Goal: Information Seeking & Learning: Learn about a topic

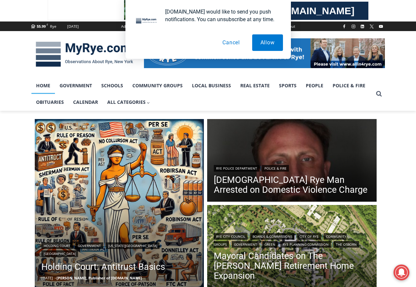
scroll to position [66, 0]
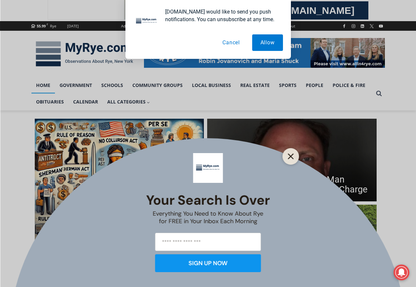
click at [288, 158] on icon "Close" at bounding box center [291, 157] width 6 height 6
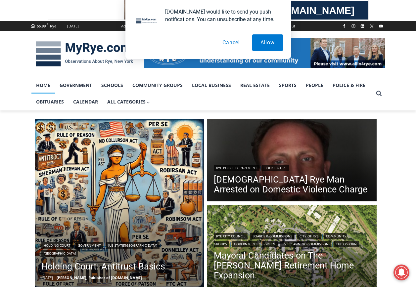
click at [231, 43] on button "Cancel" at bounding box center [231, 42] width 34 height 17
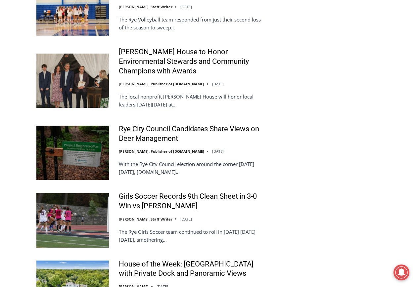
scroll to position [1457, 0]
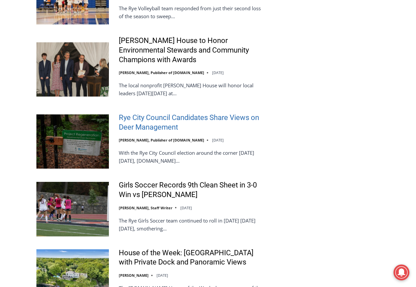
click at [152, 113] on link "Rye City Council Candidates Share Views on Deer Management" at bounding box center [191, 122] width 145 height 19
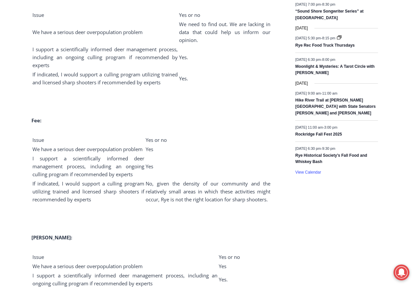
scroll to position [1015, 0]
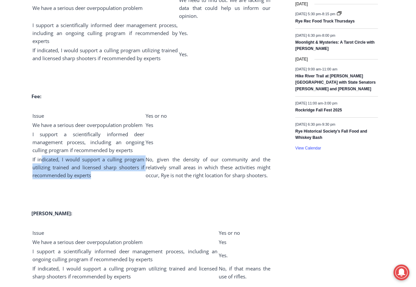
drag, startPoint x: 41, startPoint y: 161, endPoint x: 99, endPoint y: 176, distance: 59.6
click at [99, 176] on td "If indicated, I would support a culling program utilizing trained and licensed …" at bounding box center [88, 167] width 113 height 25
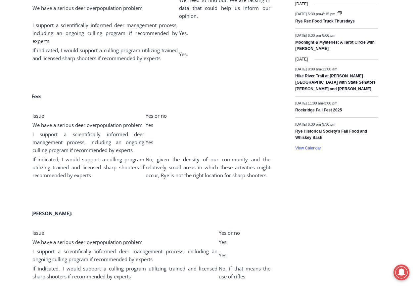
click at [44, 139] on span "I support a scientifically informed deer management process, including an ongoi…" at bounding box center [88, 142] width 112 height 23
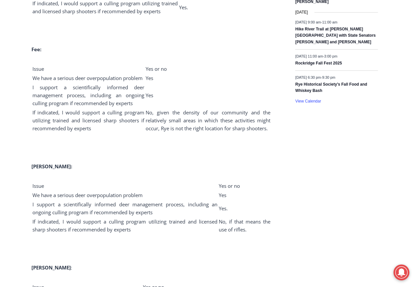
scroll to position [1114, 0]
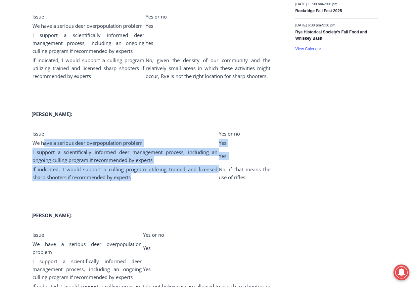
drag, startPoint x: 45, startPoint y: 143, endPoint x: 141, endPoint y: 179, distance: 102.8
click at [141, 179] on tbody "Issue Yes or no We have a serious deer overpopulation problem Yes I support a s…" at bounding box center [151, 155] width 239 height 52
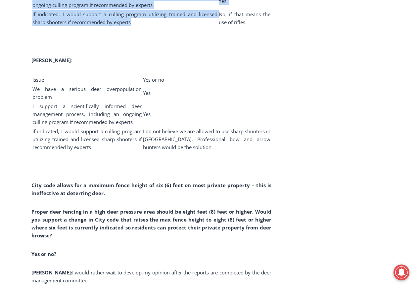
scroll to position [1279, 0]
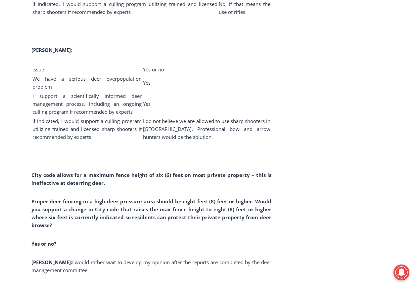
drag, startPoint x: 68, startPoint y: 102, endPoint x: 39, endPoint y: 115, distance: 31.7
click at [39, 118] on span "If indicated, I would support a culling program utilizing trained and licensed …" at bounding box center [87, 129] width 110 height 23
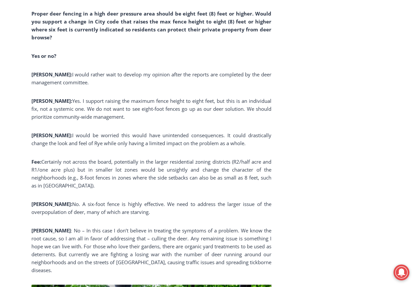
scroll to position [1478, 0]
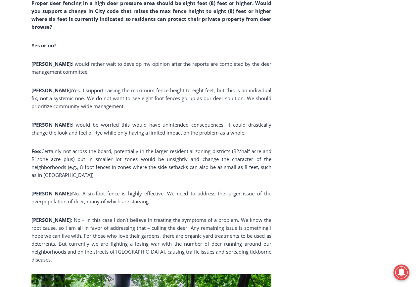
drag, startPoint x: 44, startPoint y: 79, endPoint x: 211, endPoint y: 90, distance: 167.6
click at [211, 90] on span "Yes. I support raising the maximum fence height to eight feet, but this is an i…" at bounding box center [151, 98] width 240 height 23
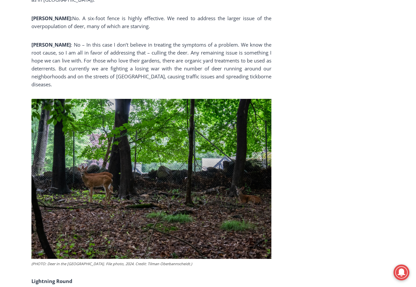
scroll to position [1677, 0]
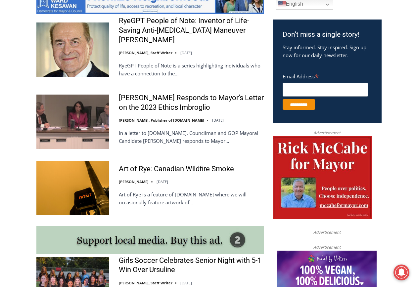
scroll to position [331, 0]
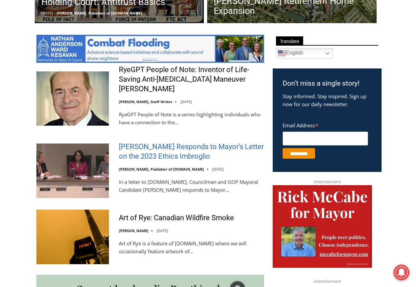
click at [175, 153] on link "[PERSON_NAME] Responds to Mayor’s Letter on the 2023 Ethics Imbroglio" at bounding box center [191, 151] width 145 height 19
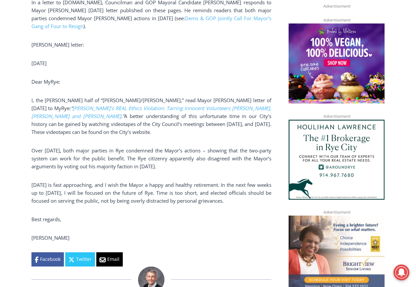
scroll to position [464, 0]
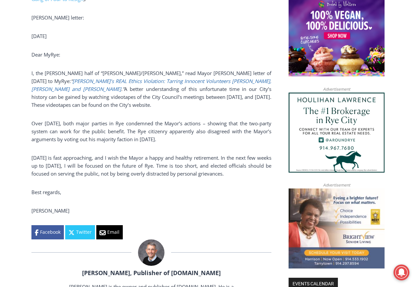
click at [146, 81] on link "Rye’s REAL Ethics Violation: Tarring Innocent Volunteers Carolina Johnson, Juli…" at bounding box center [151, 85] width 240 height 15
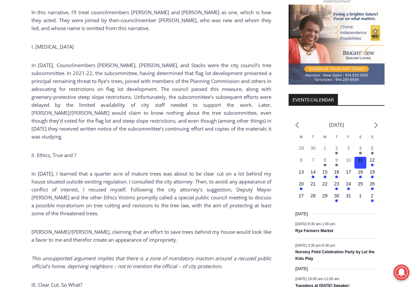
scroll to position [662, 0]
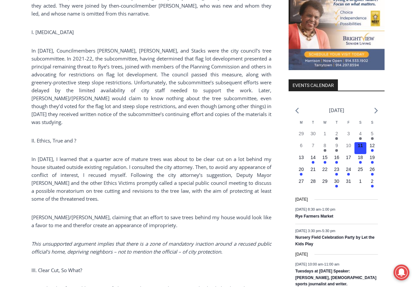
drag, startPoint x: 75, startPoint y: 106, endPoint x: 31, endPoint y: 147, distance: 60.9
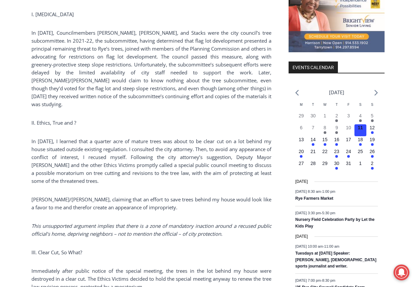
scroll to position [728, 0]
